Goal: Task Accomplishment & Management: Manage account settings

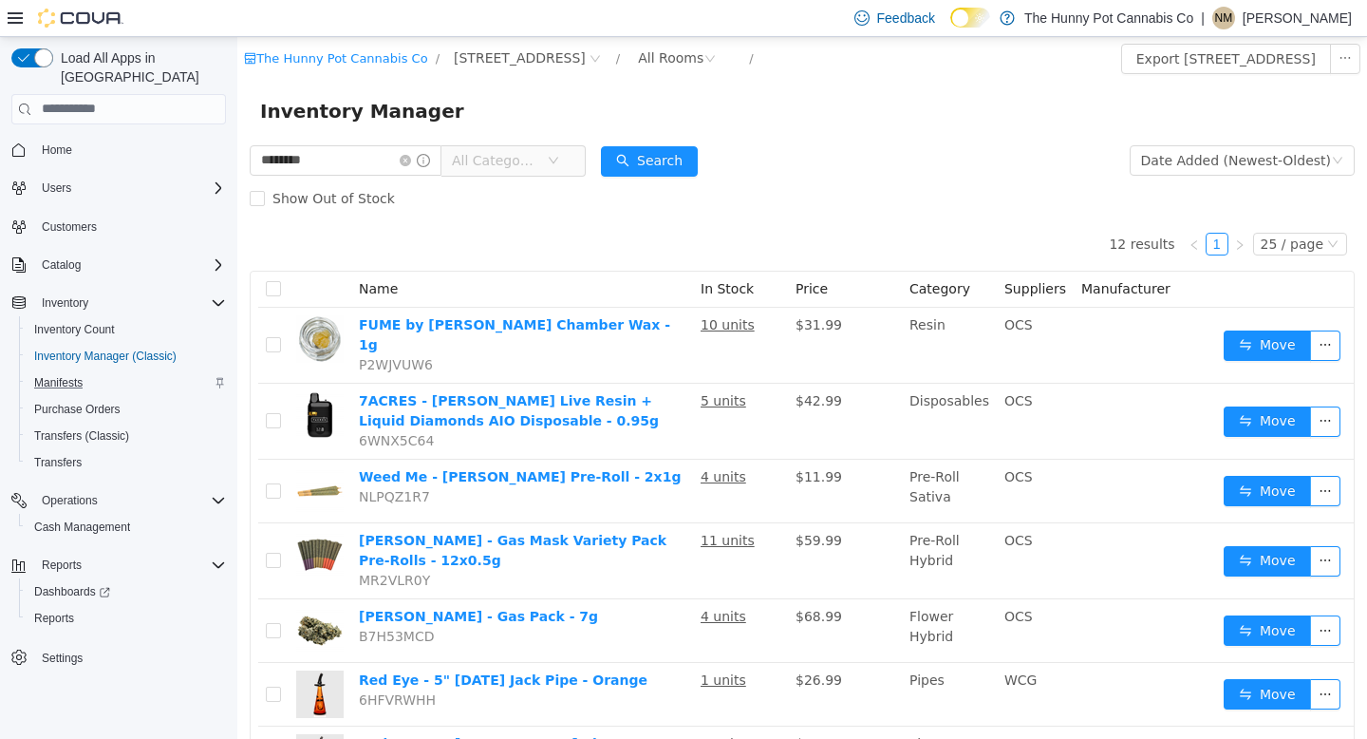
scroll to position [191, 0]
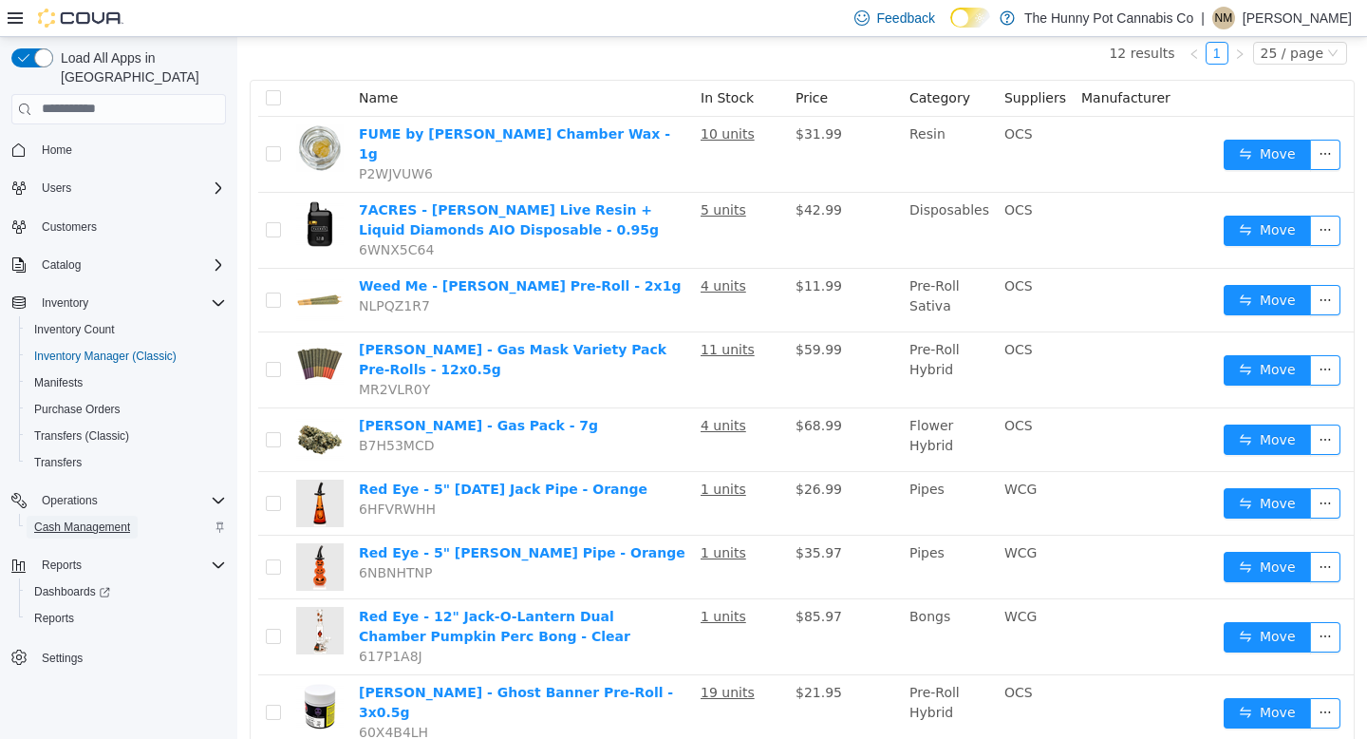
click at [97, 519] on span "Cash Management" at bounding box center [82, 526] width 96 height 15
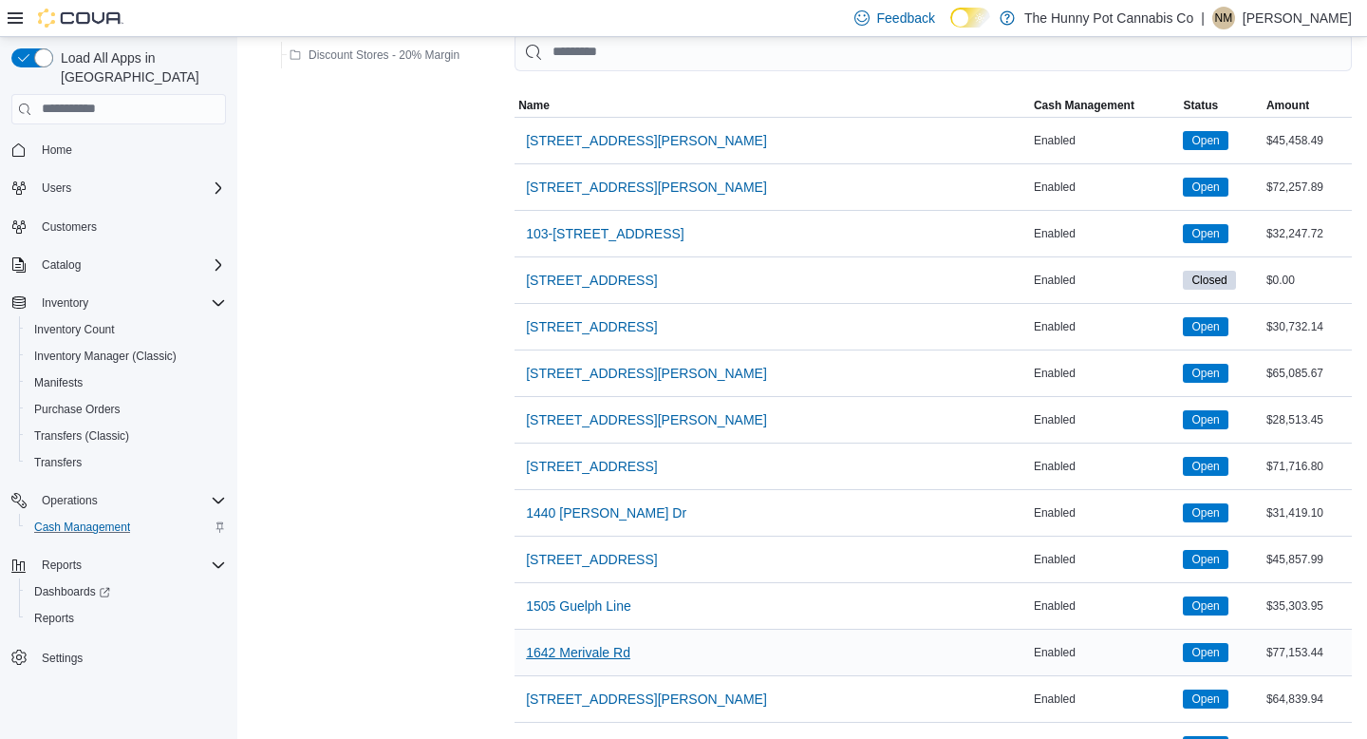
scroll to position [228, 0]
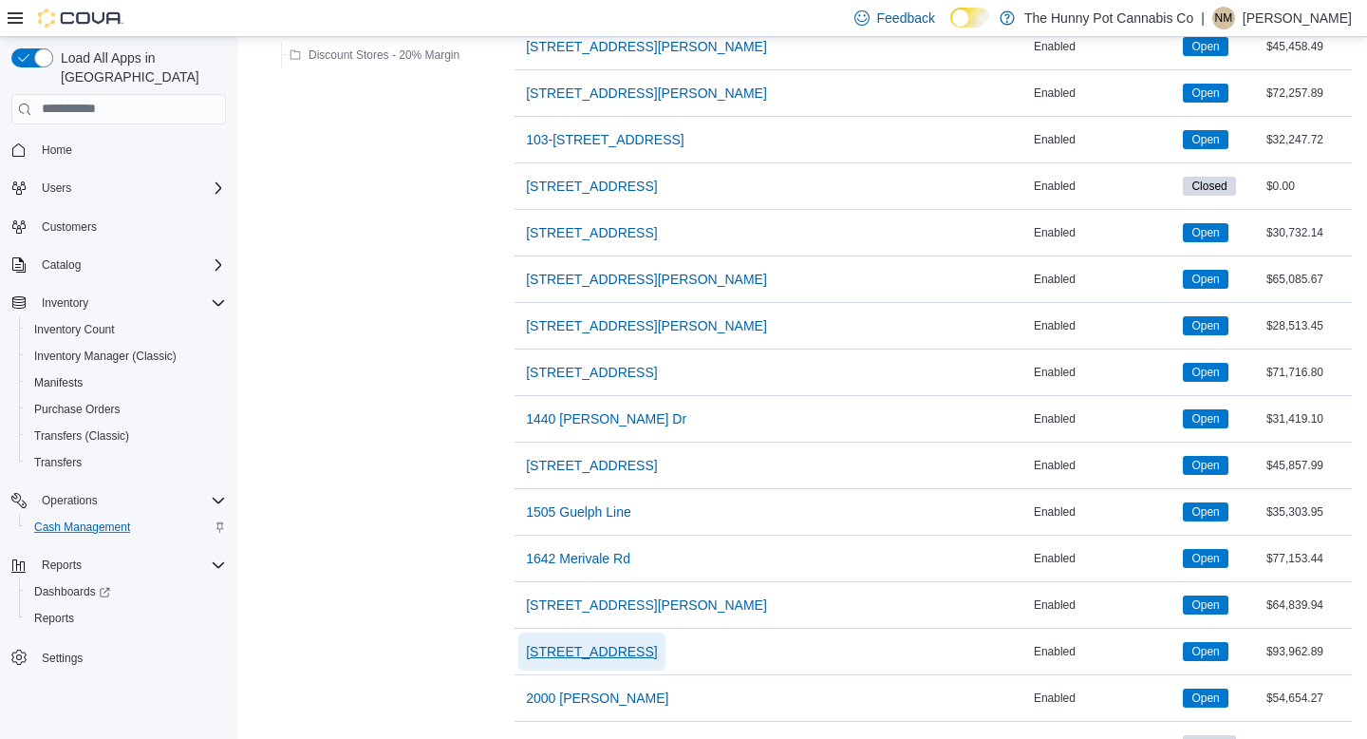
click at [575, 651] on span "[STREET_ADDRESS]" at bounding box center [591, 651] width 131 height 19
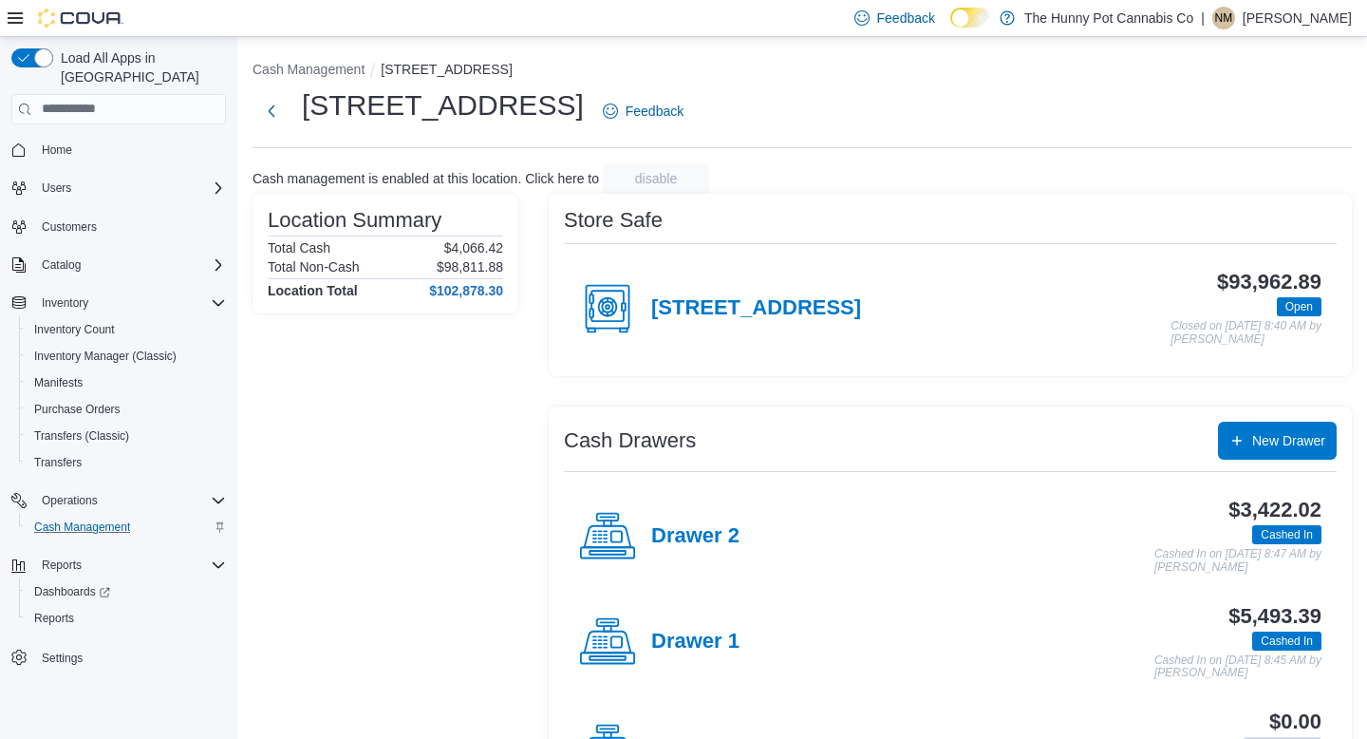
click at [729, 314] on h4 "[STREET_ADDRESS]" at bounding box center [756, 308] width 210 height 25
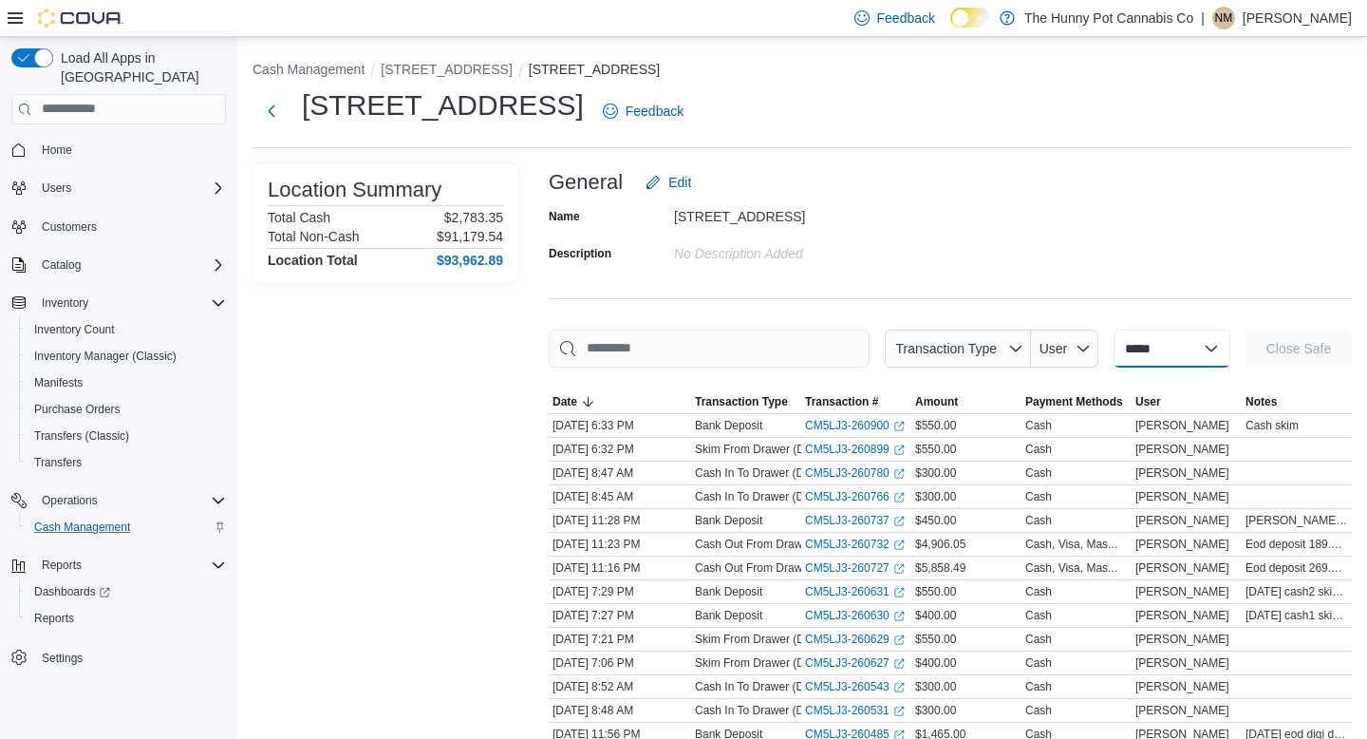
click at [1187, 349] on select "**********" at bounding box center [1172, 348] width 117 height 38
select select "**********"
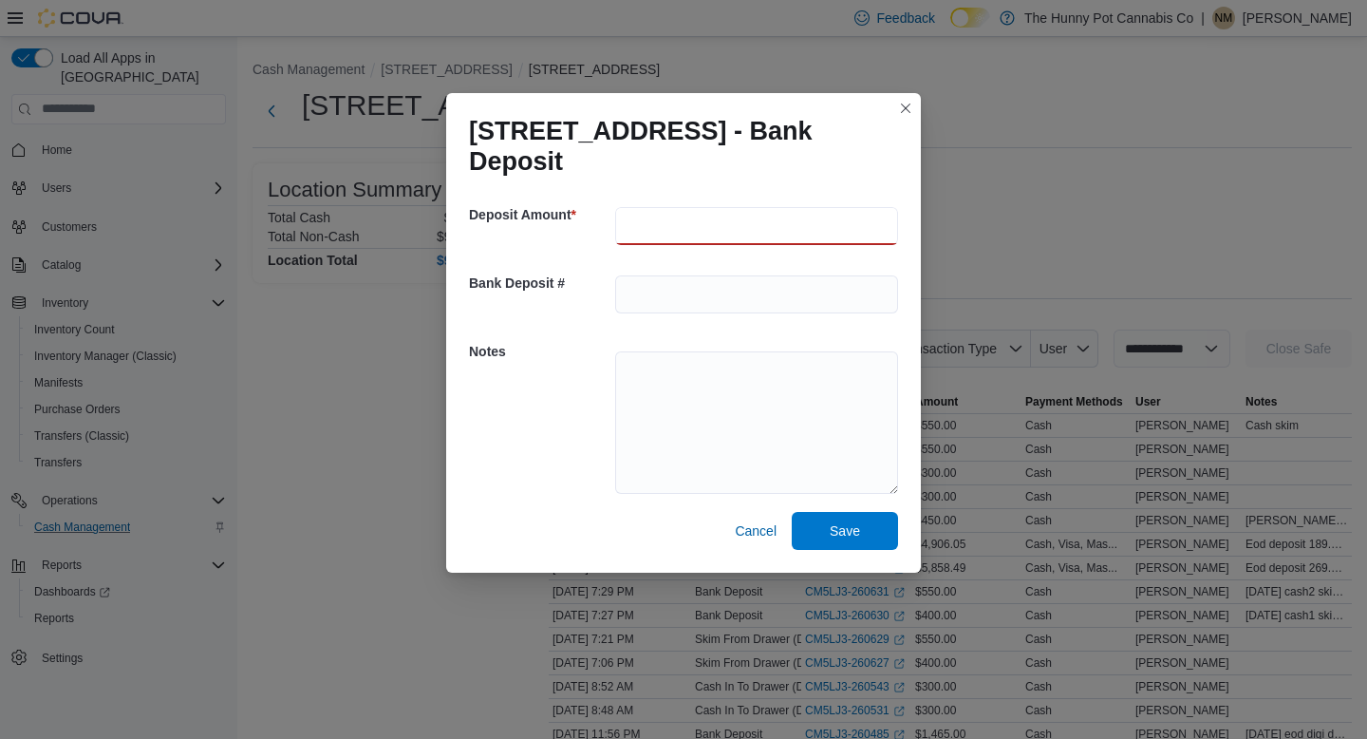
click at [764, 229] on input "number" at bounding box center [756, 226] width 283 height 38
type input "***"
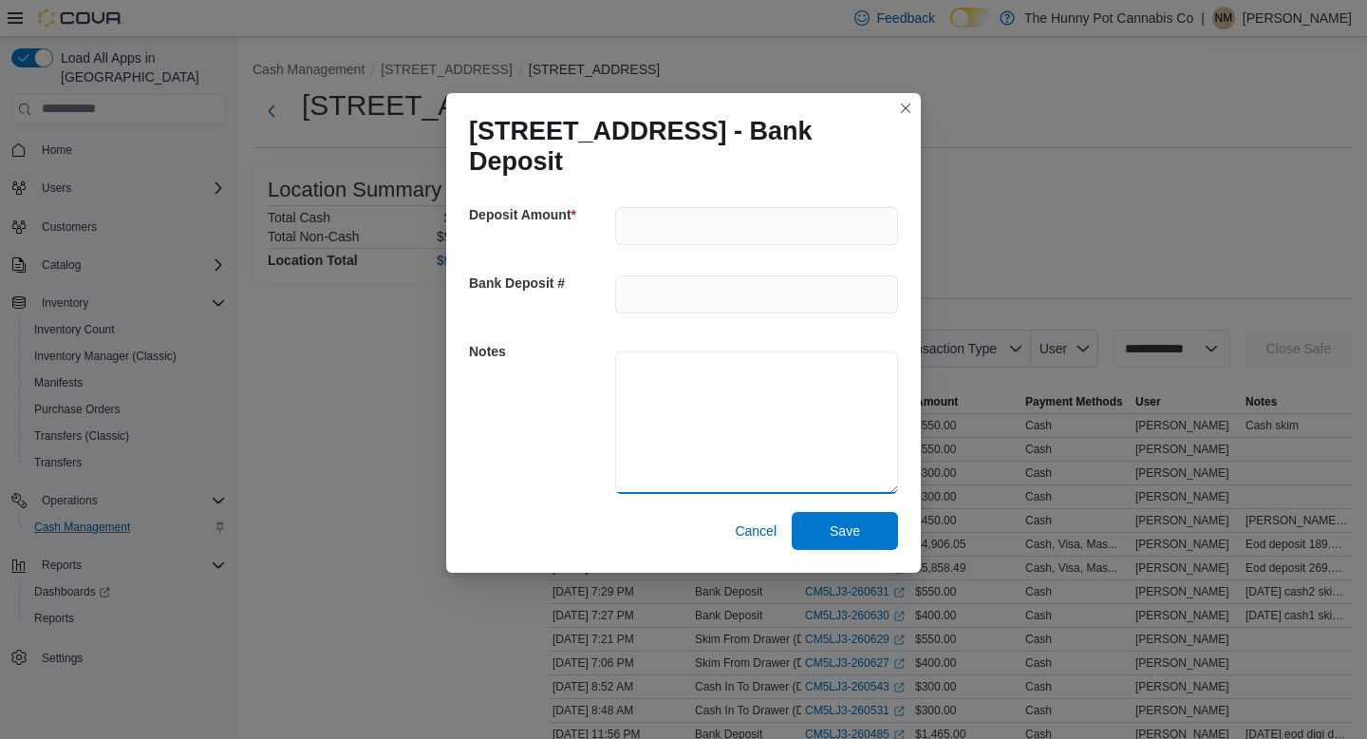
click at [775, 419] on textarea at bounding box center [756, 422] width 283 height 142
type textarea "**********"
click at [858, 520] on span "Save" at bounding box center [845, 529] width 30 height 19
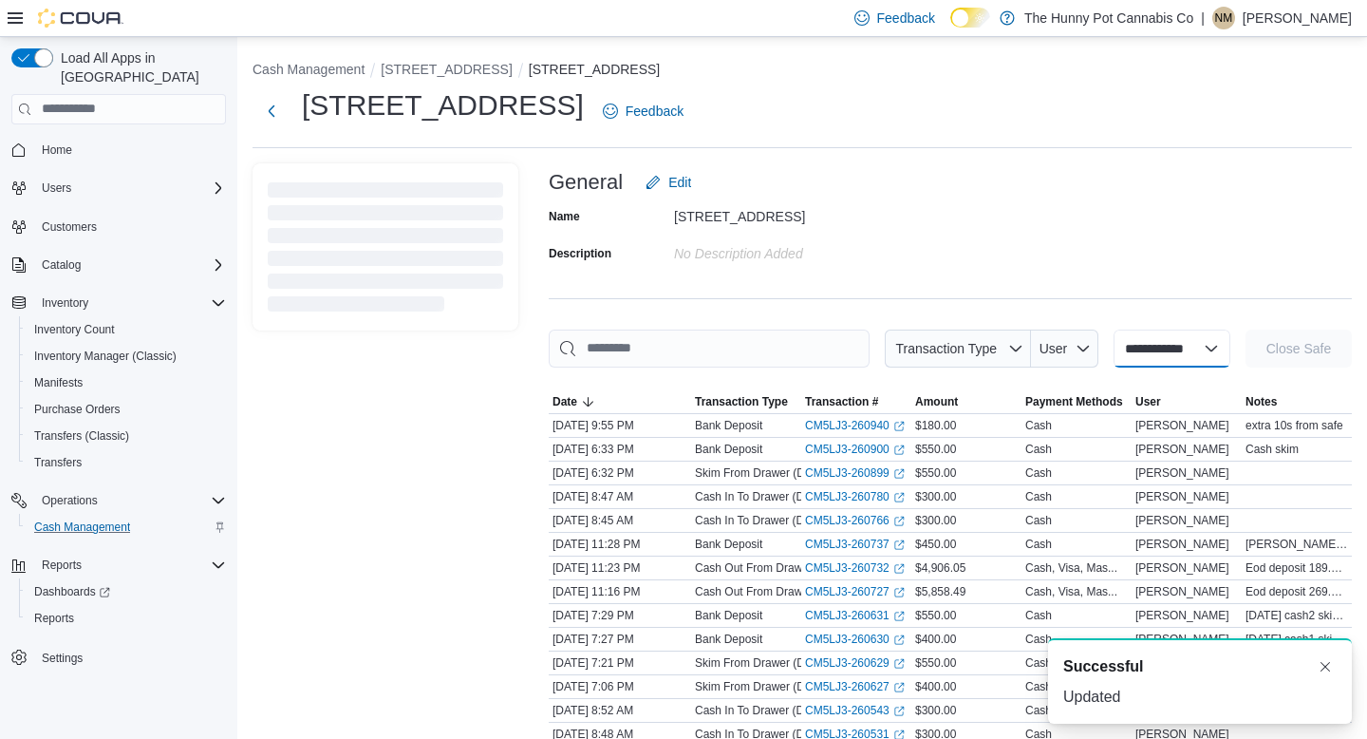
select select
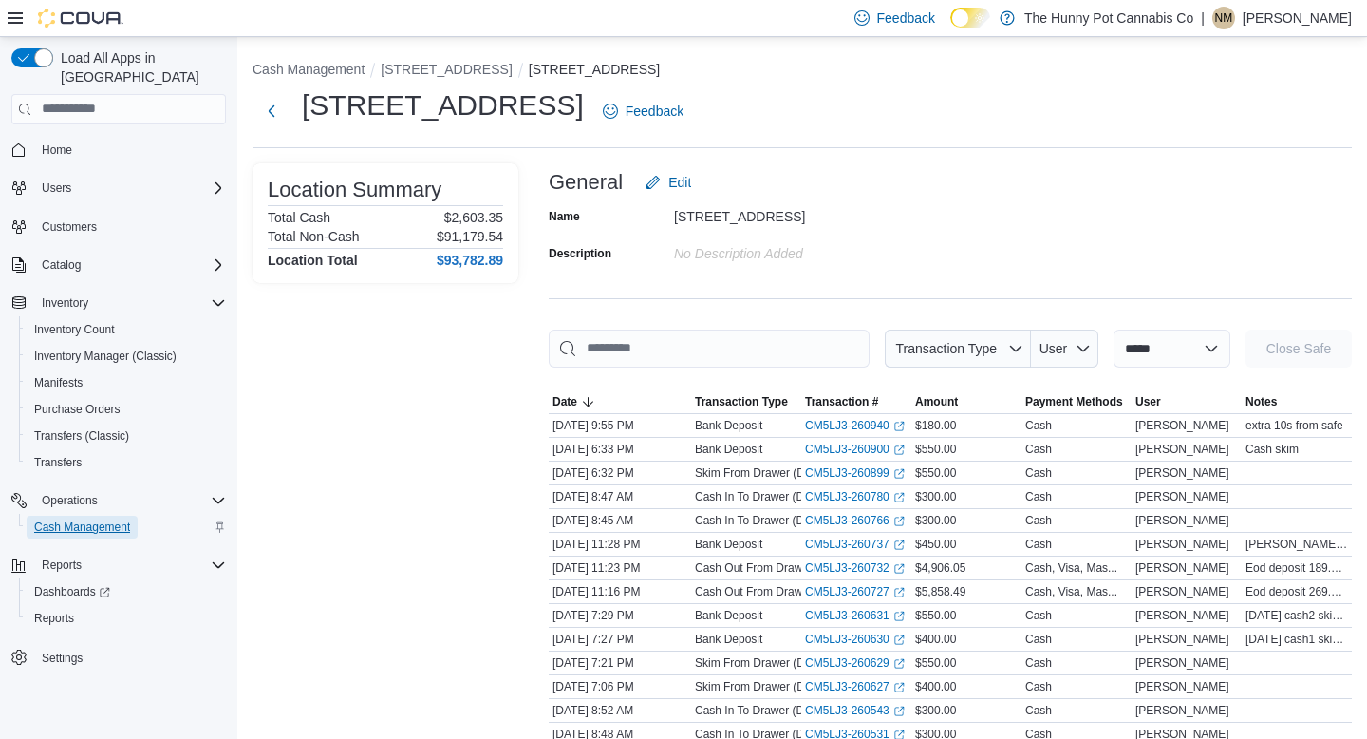
click at [69, 519] on span "Cash Management" at bounding box center [82, 526] width 96 height 15
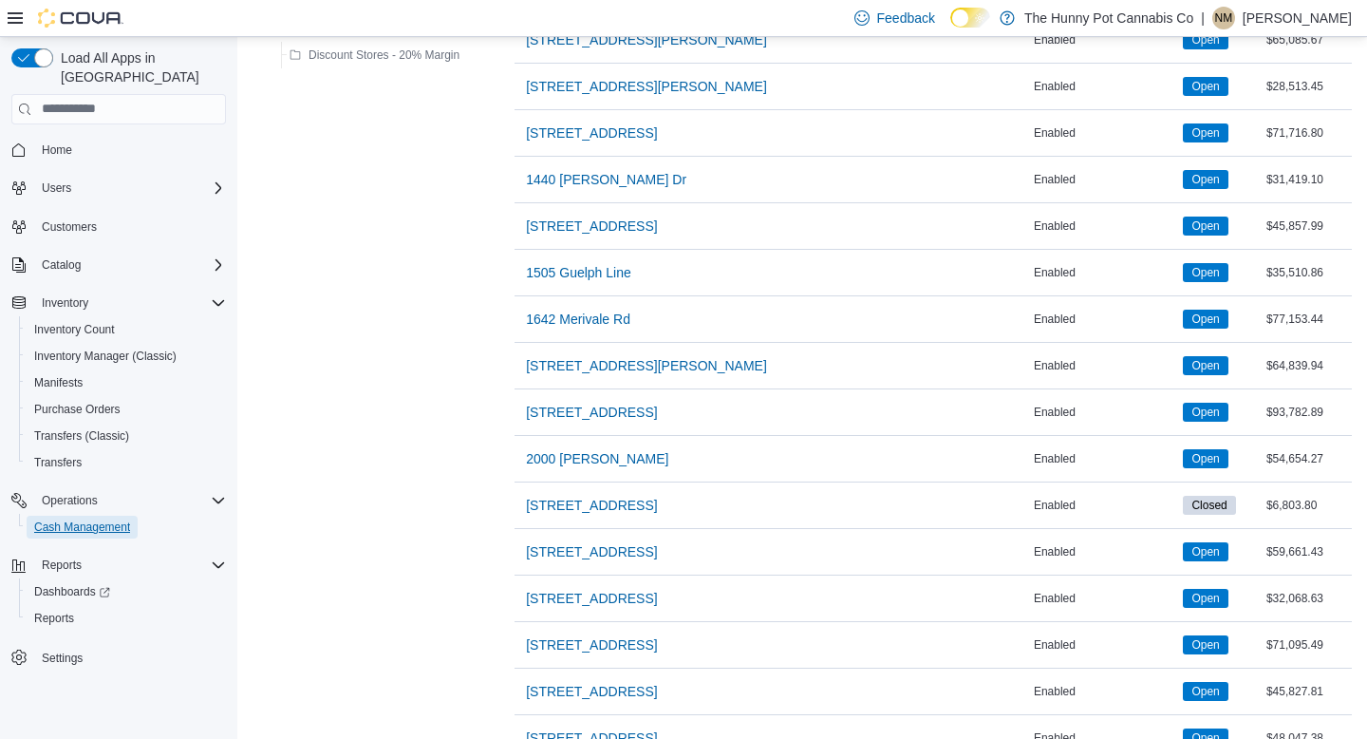
scroll to position [469, 0]
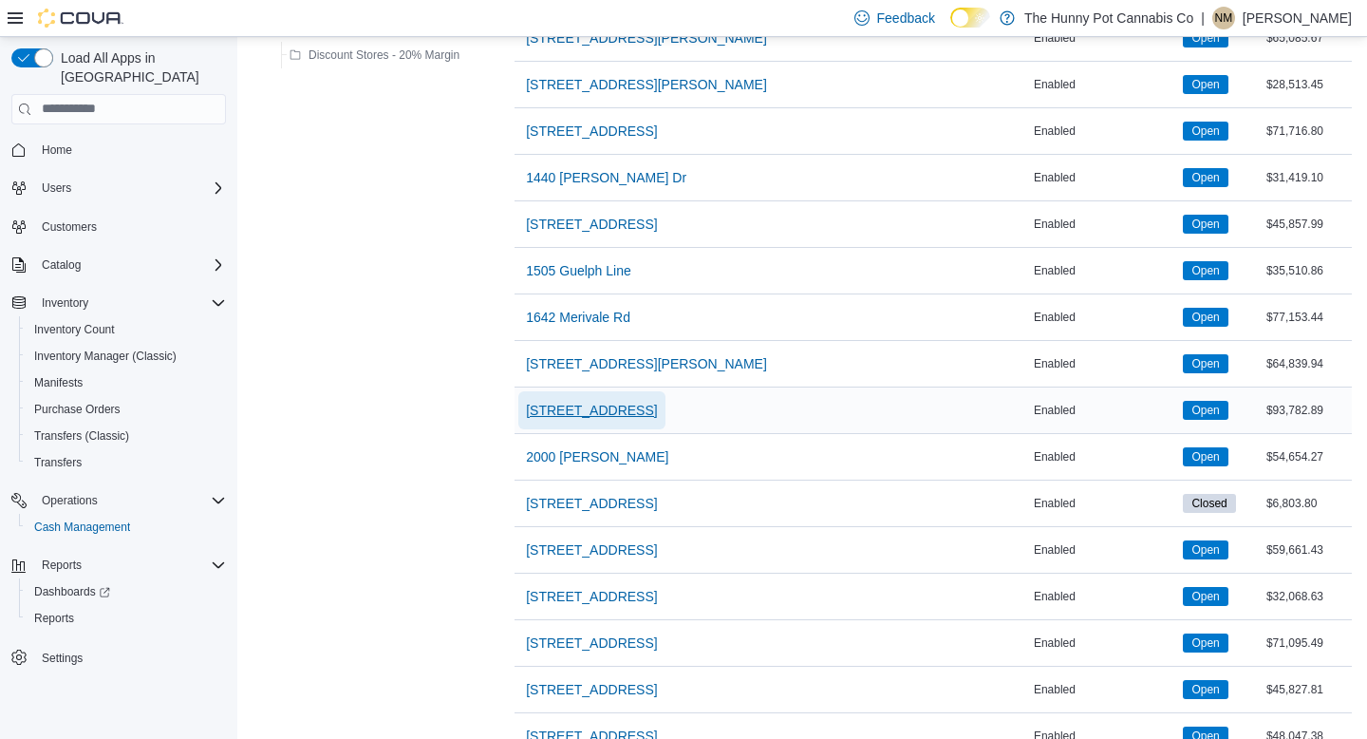
click at [572, 401] on span "[STREET_ADDRESS]" at bounding box center [591, 410] width 131 height 19
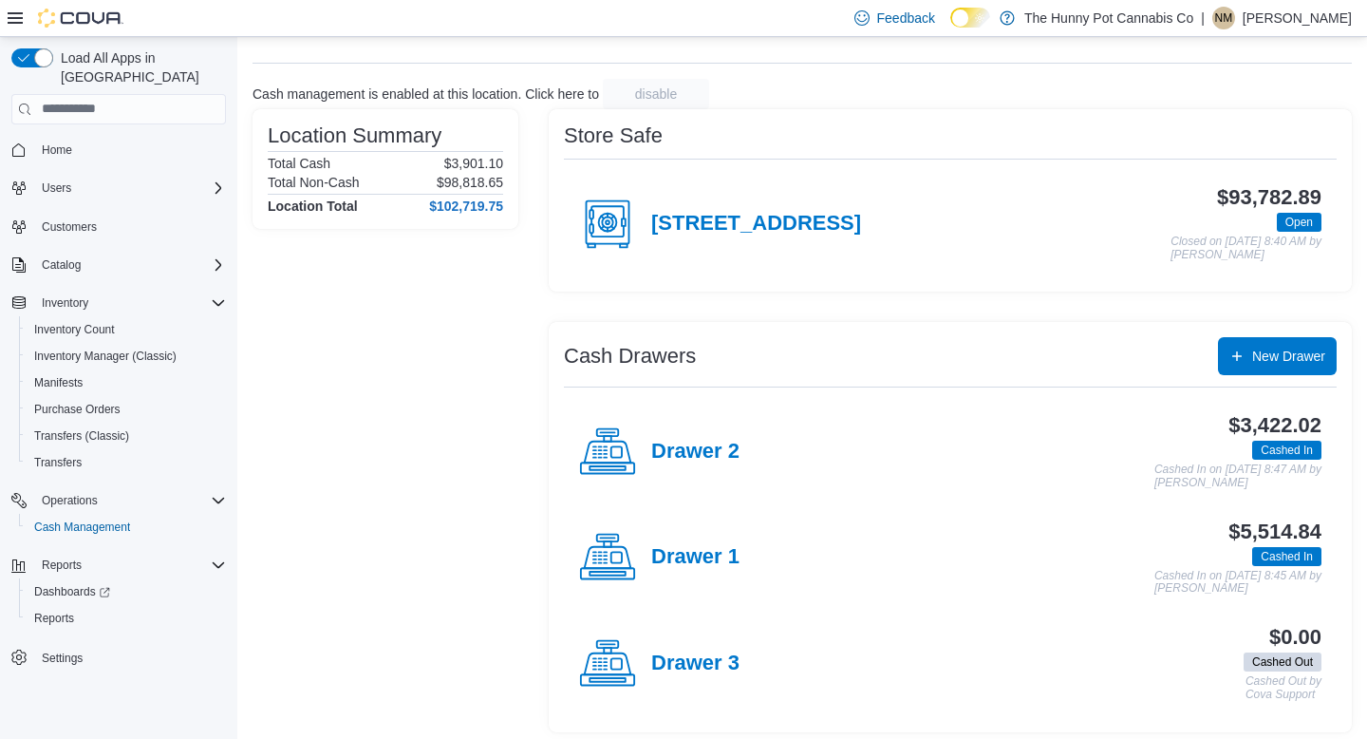
scroll to position [92, 0]
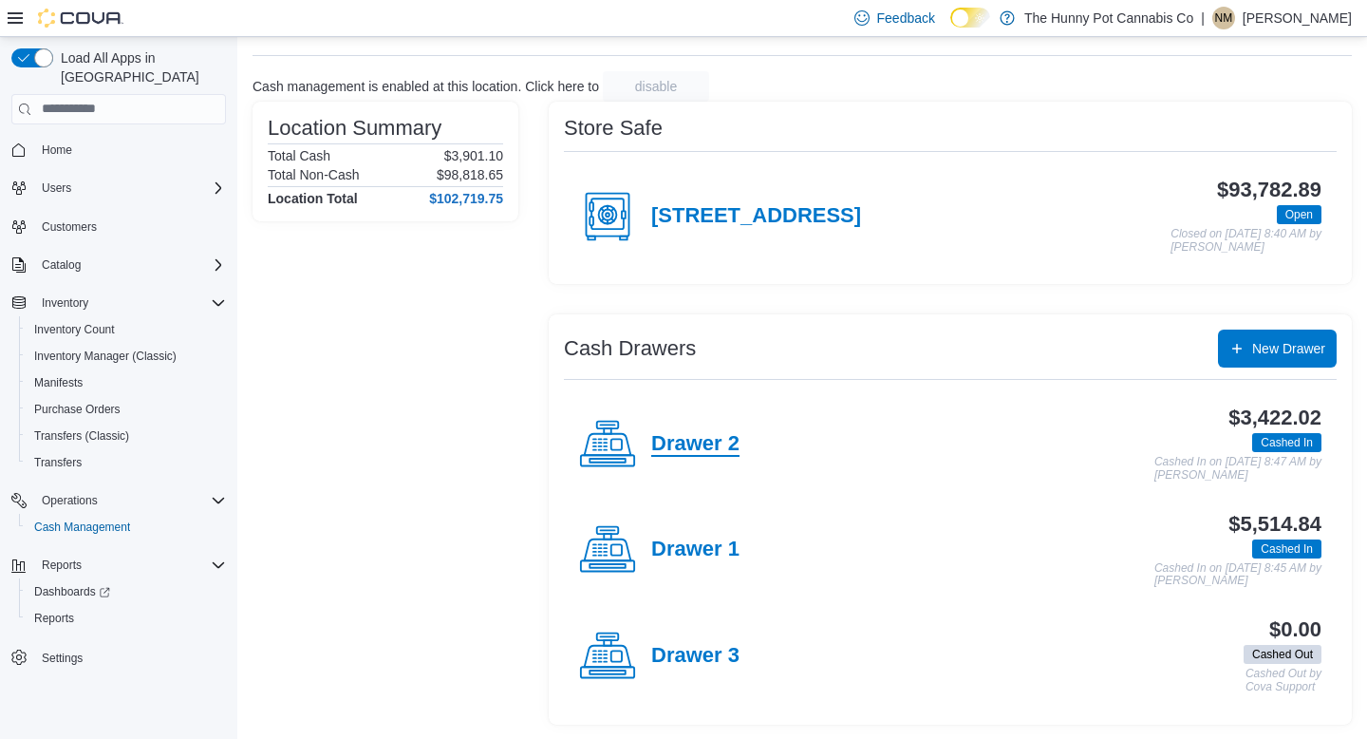
click at [715, 439] on h4 "Drawer 2" at bounding box center [695, 444] width 88 height 25
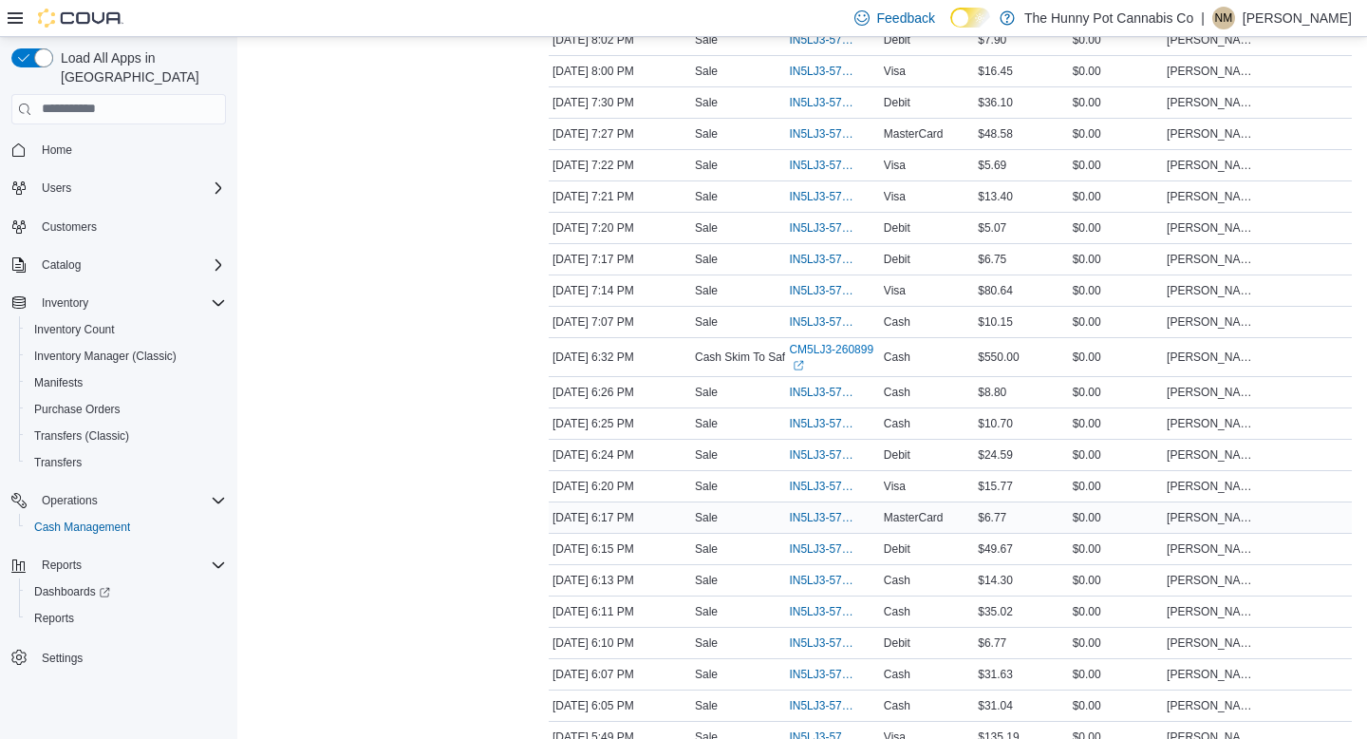
scroll to position [1176, 0]
click at [831, 522] on span "IN5LJ3-5752084" at bounding box center [822, 514] width 67 height 15
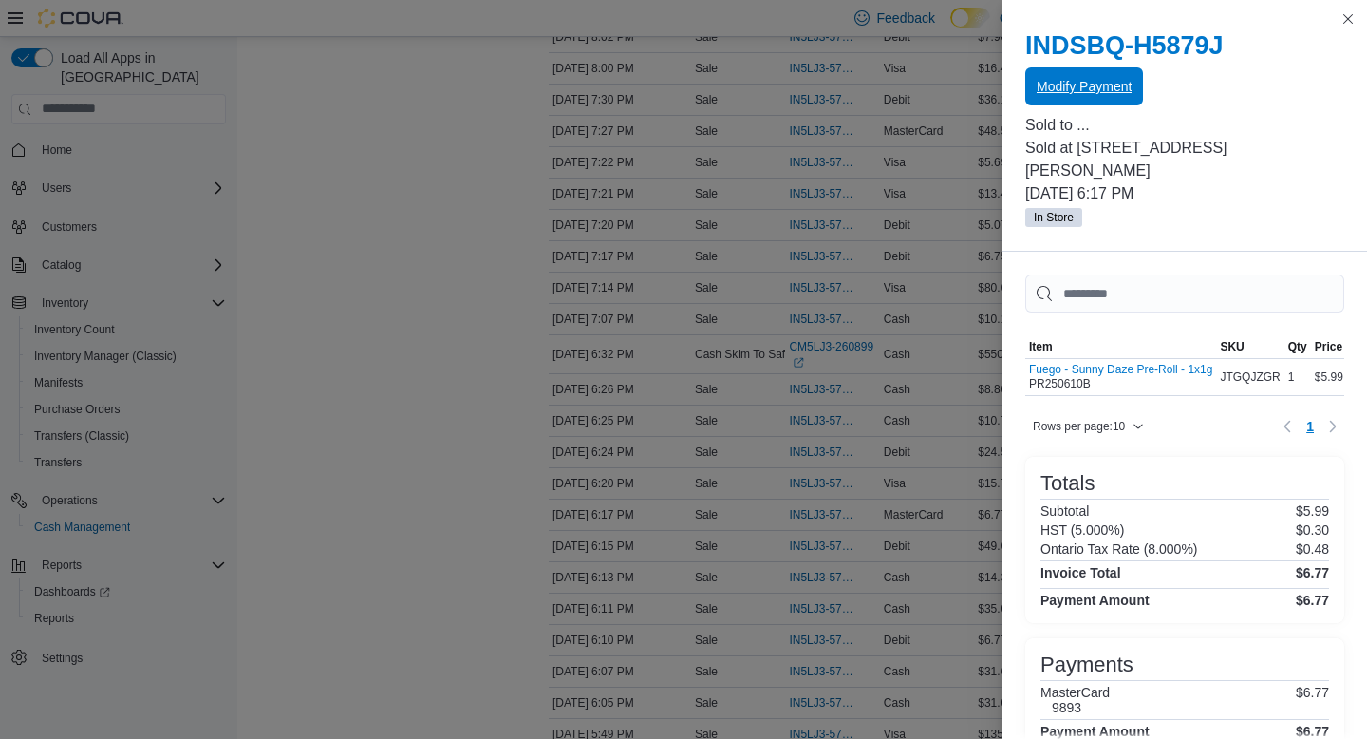
click at [1102, 67] on div "INDSBQ-H5879J Modify Payment" at bounding box center [1185, 68] width 319 height 76
click at [1082, 94] on span "Modify Payment" at bounding box center [1084, 86] width 95 height 19
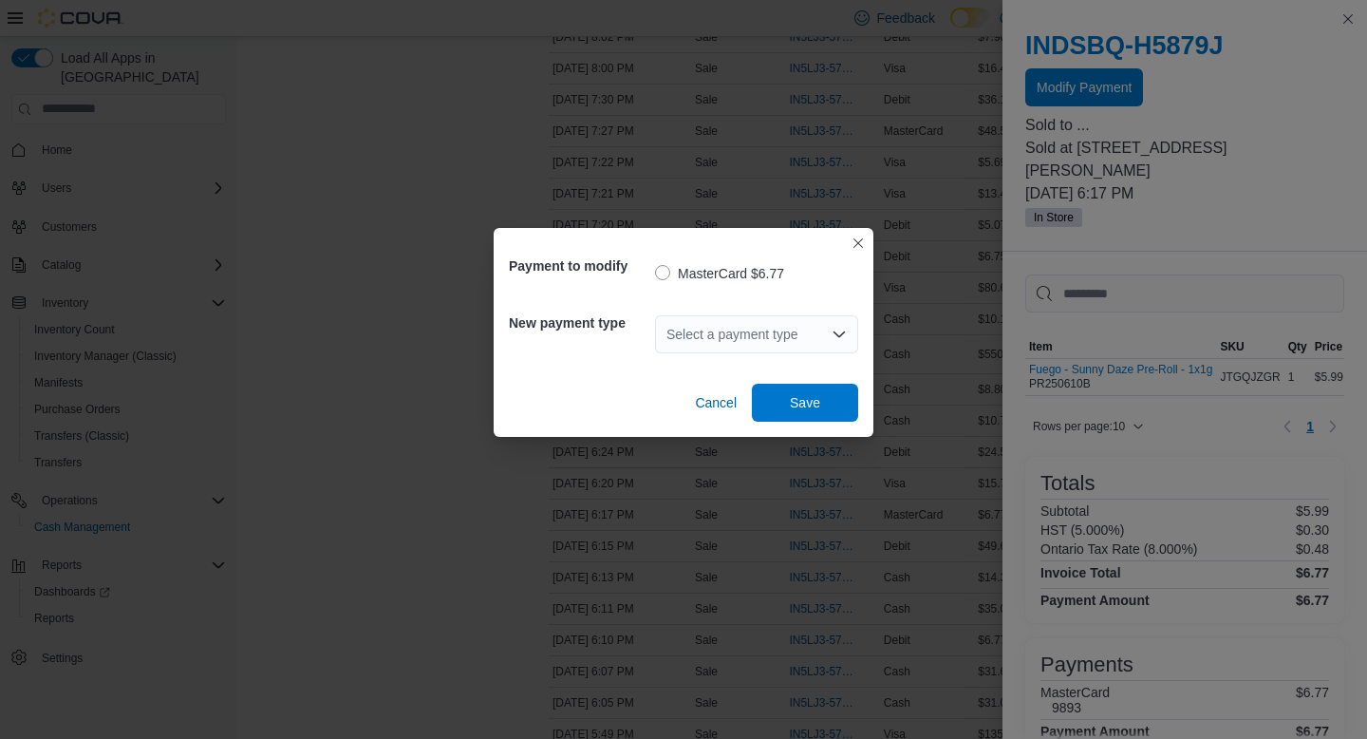
click at [685, 330] on div "Select a payment type" at bounding box center [756, 334] width 203 height 38
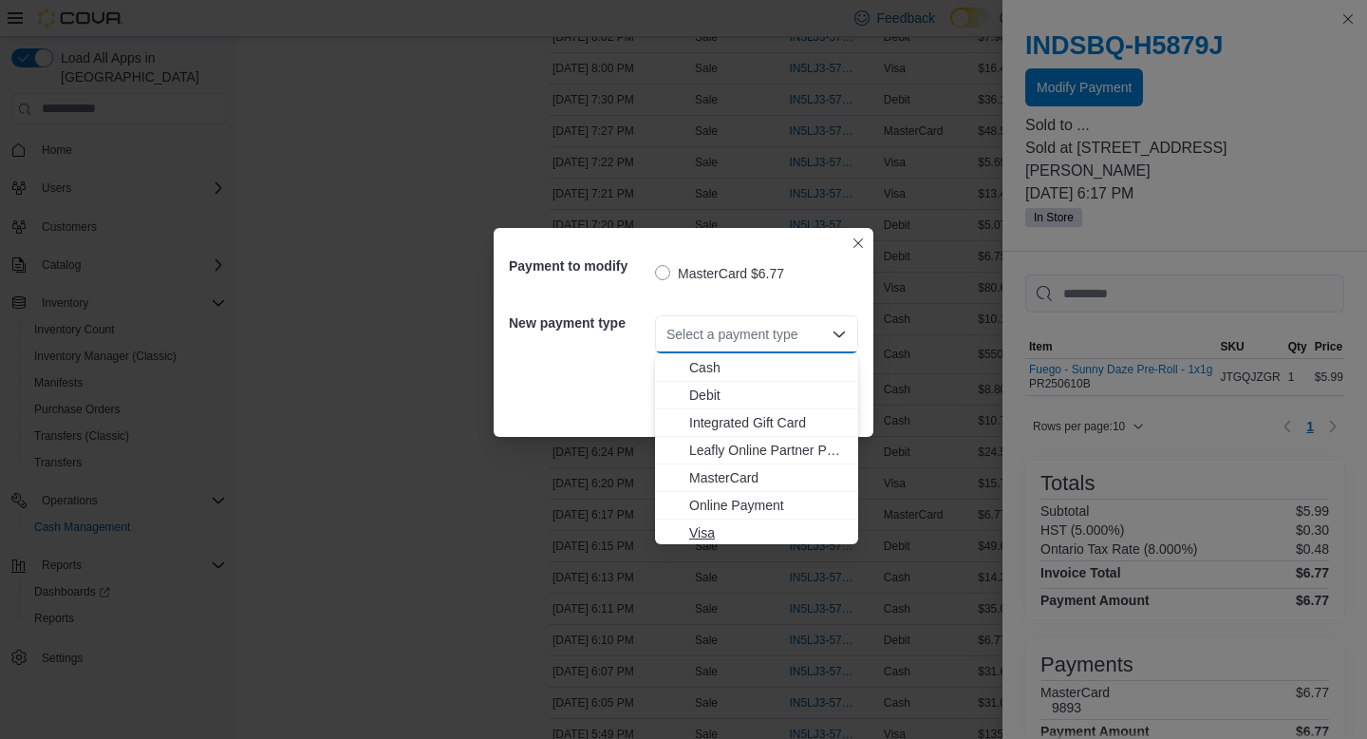
click at [697, 536] on span "Visa" at bounding box center [768, 532] width 158 height 19
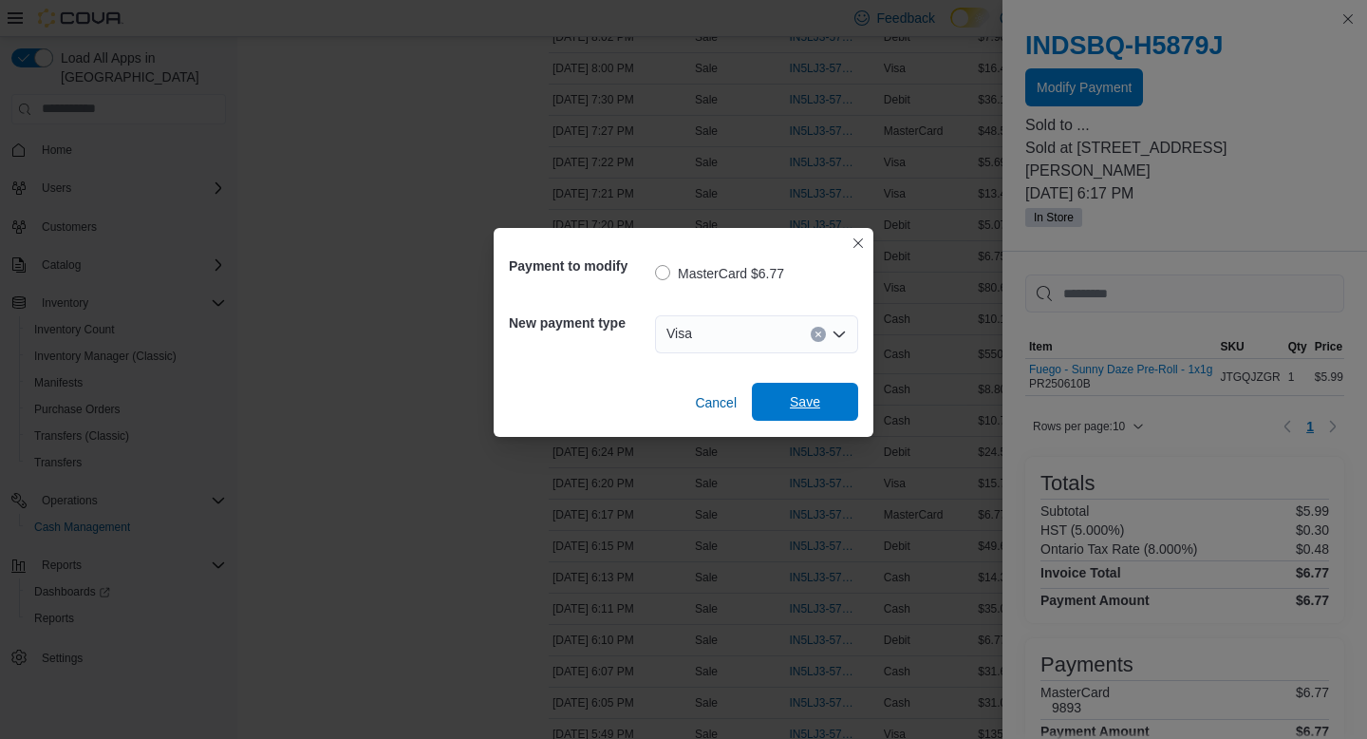
click at [777, 409] on span "Save" at bounding box center [805, 402] width 84 height 38
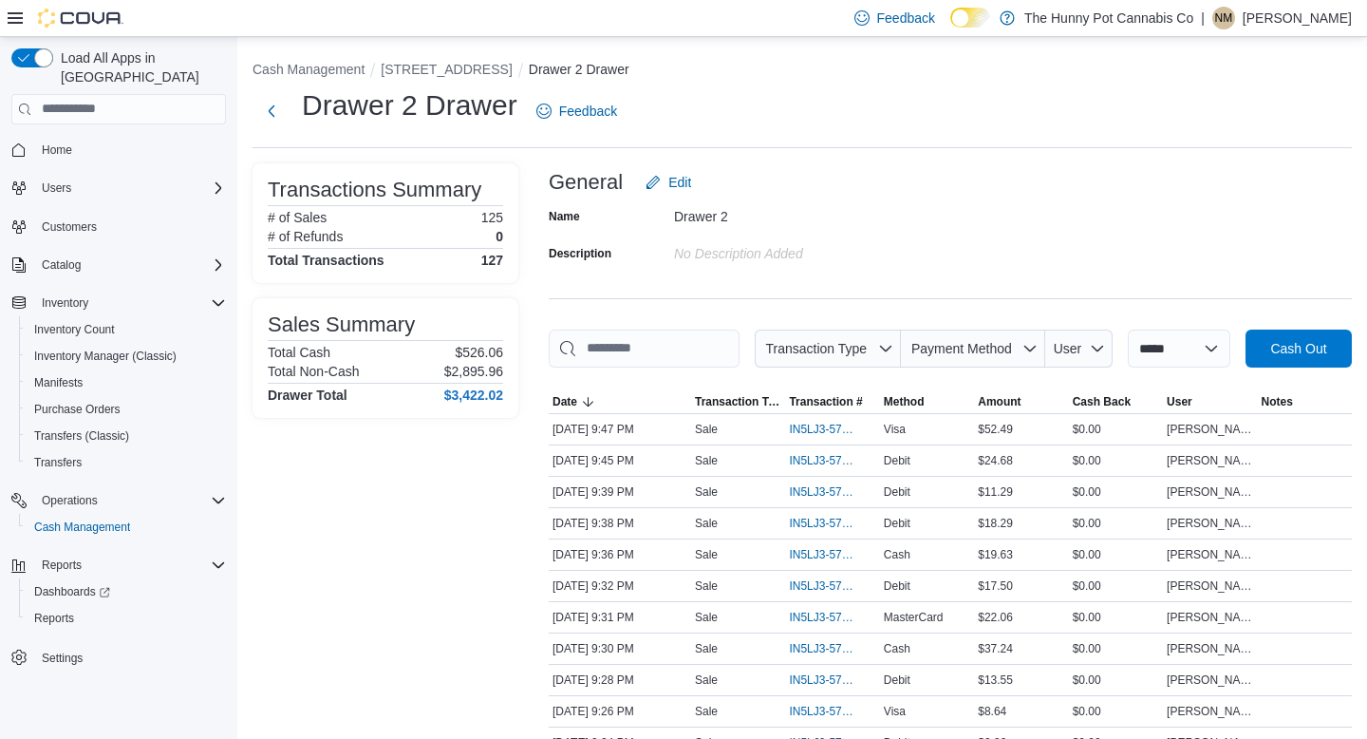
scroll to position [2658, 0]
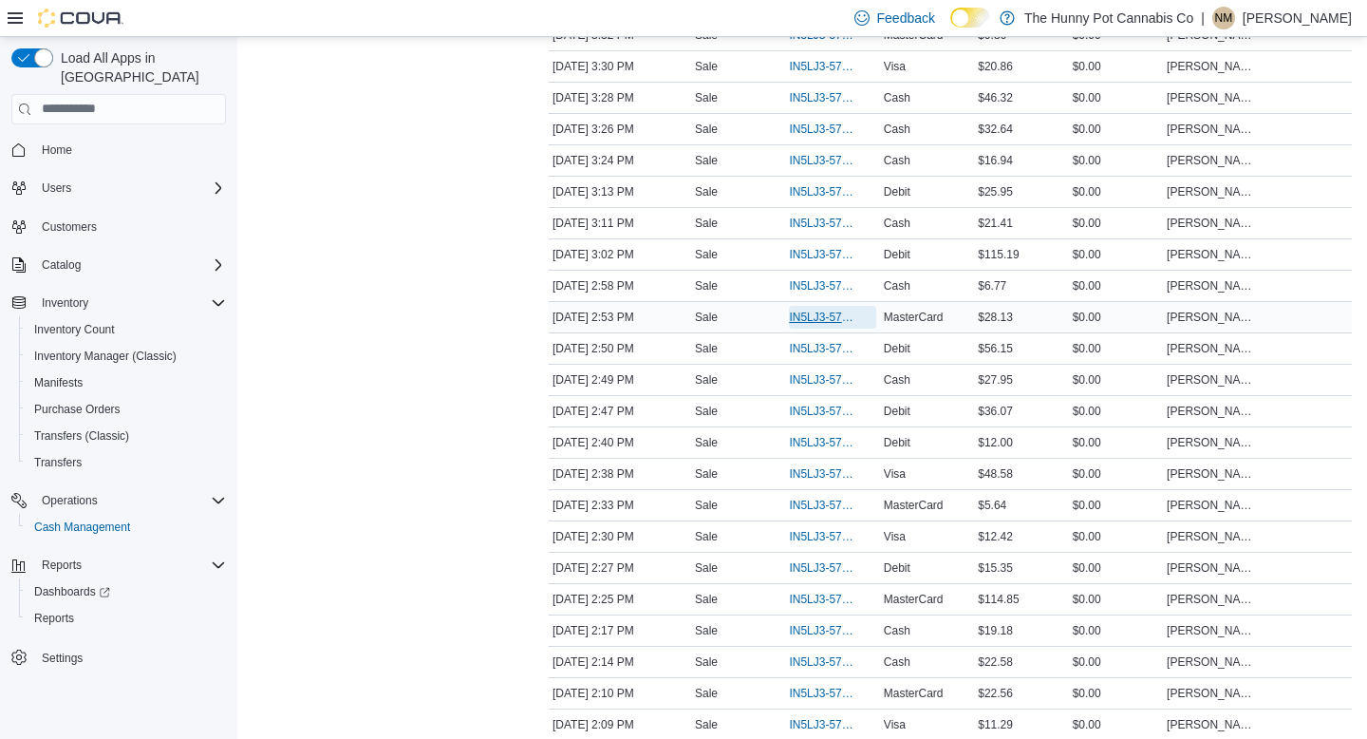
click at [838, 325] on span "IN5LJ3-5750528" at bounding box center [822, 317] width 67 height 15
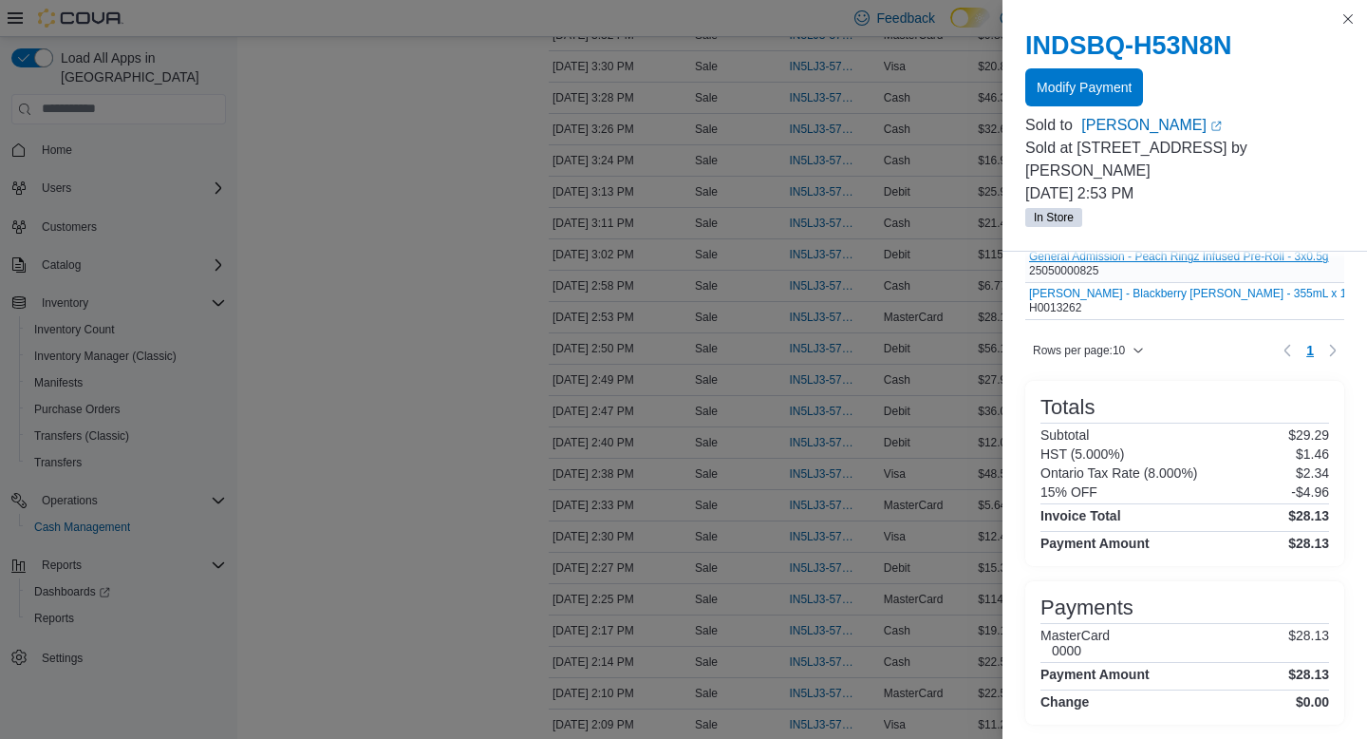
scroll to position [110, 0]
